Goal: Task Accomplishment & Management: Manage account settings

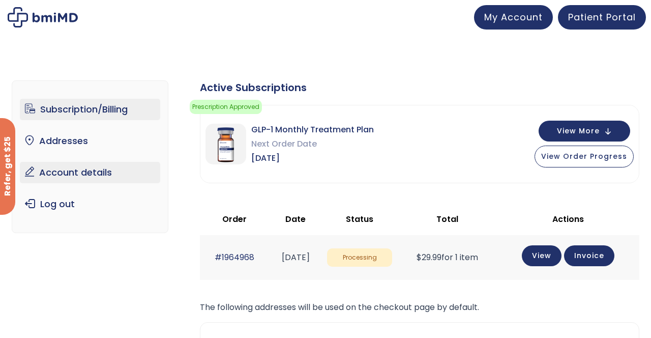
click at [79, 174] on link "Account details" at bounding box center [90, 172] width 141 height 21
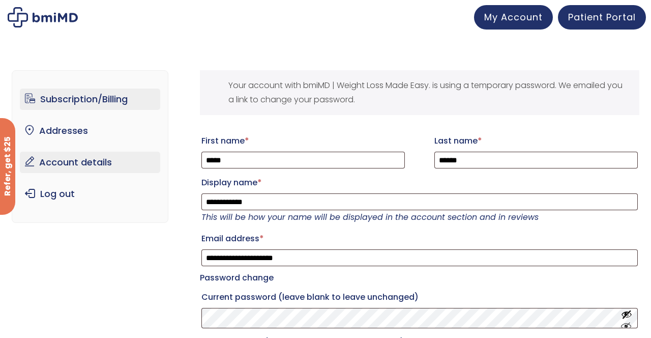
click at [113, 95] on link "Subscription/Billing" at bounding box center [90, 98] width 141 height 21
